Goal: Navigation & Orientation: Find specific page/section

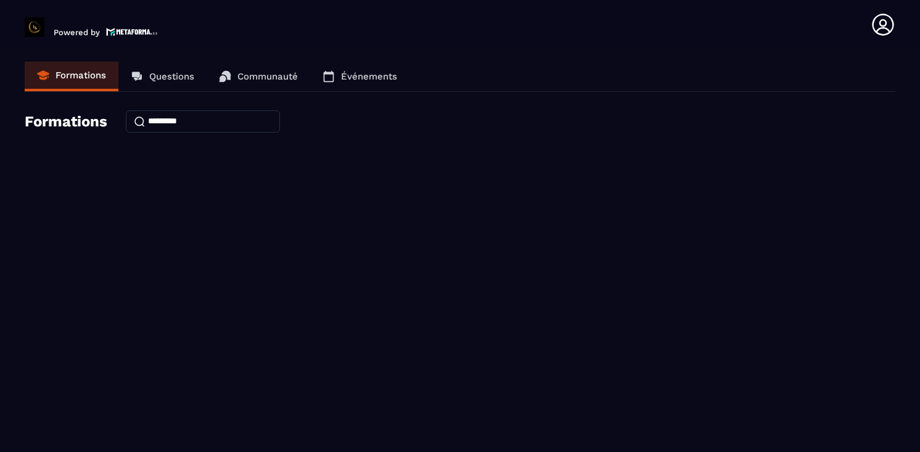
click at [178, 69] on link "Questions" at bounding box center [162, 77] width 88 height 30
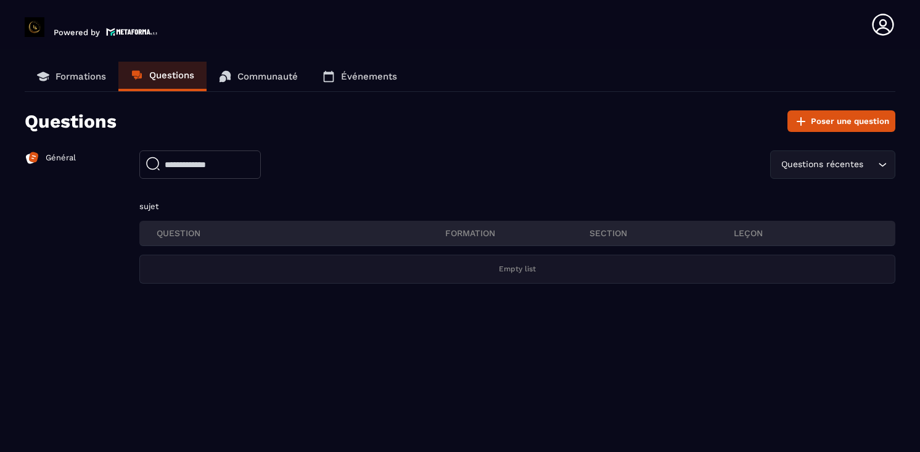
click at [254, 83] on link "Communauté" at bounding box center [259, 77] width 104 height 30
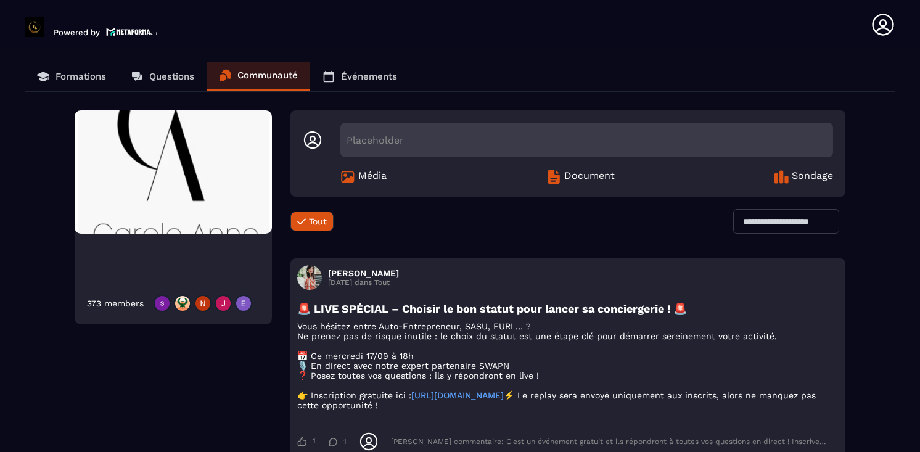
click at [359, 79] on p "Événements" at bounding box center [369, 76] width 56 height 11
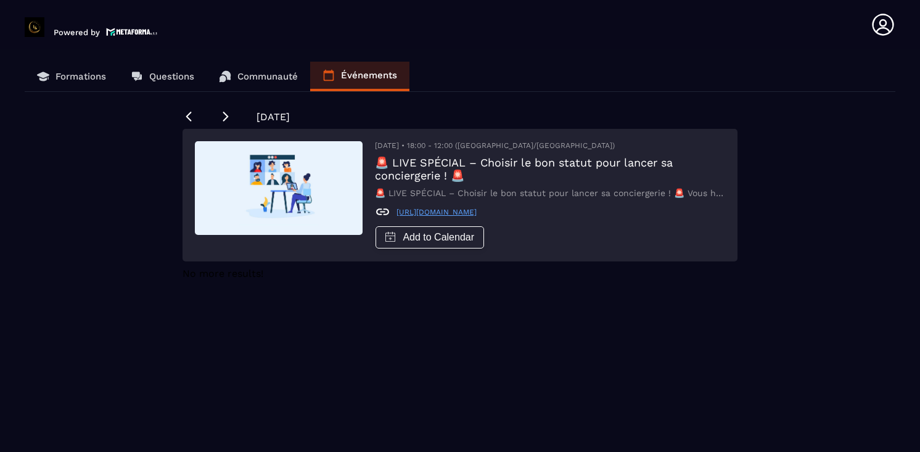
click at [72, 79] on p "Formations" at bounding box center [80, 76] width 51 height 11
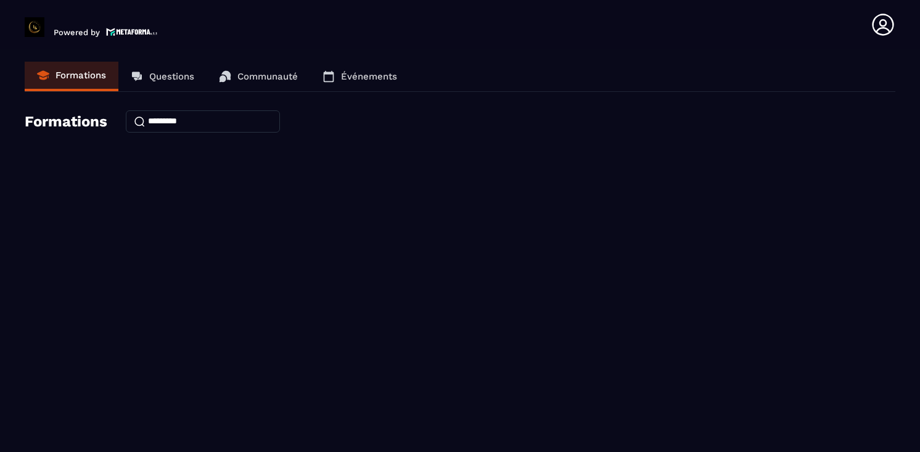
click at [150, 71] on p "Questions" at bounding box center [171, 76] width 45 height 11
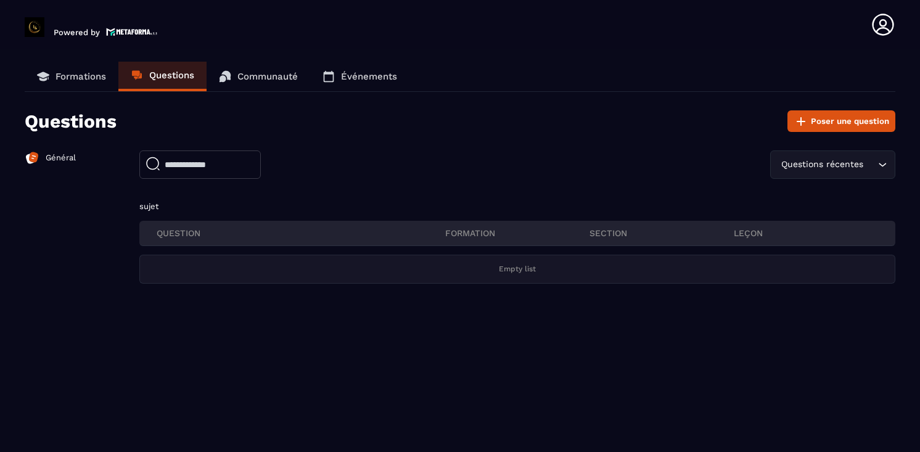
click at [254, 75] on p "Communauté" at bounding box center [267, 76] width 60 height 11
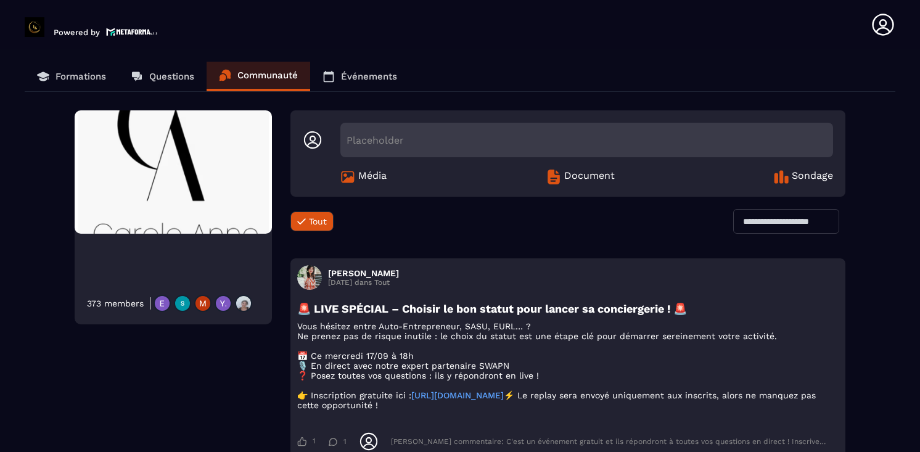
click at [370, 77] on p "Événements" at bounding box center [369, 76] width 56 height 11
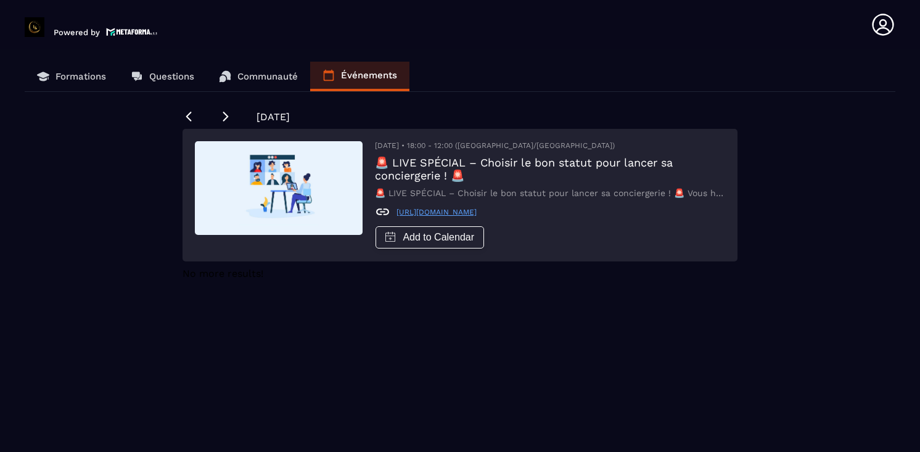
click at [870, 20] on icon at bounding box center [882, 24] width 25 height 25
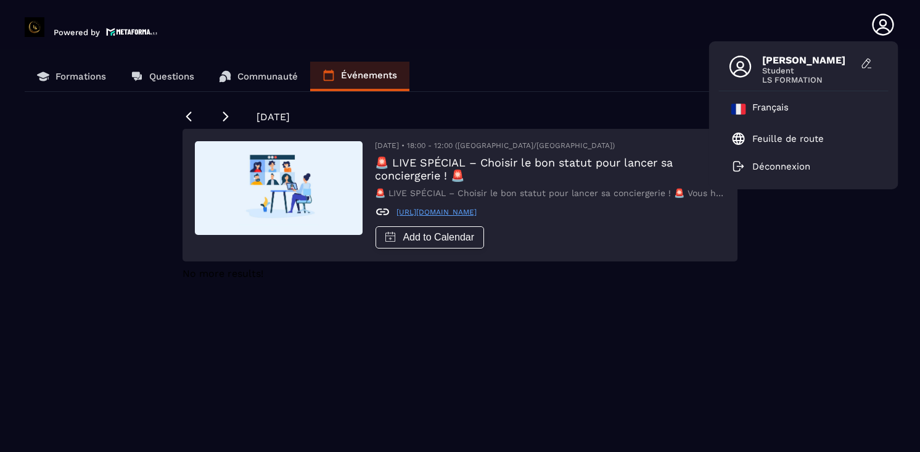
click at [793, 84] on span "LS FORMATION" at bounding box center [808, 79] width 92 height 9
click at [506, 90] on div "Formations Questions Communauté Événements" at bounding box center [460, 77] width 870 height 30
